Goal: Task Accomplishment & Management: Use online tool/utility

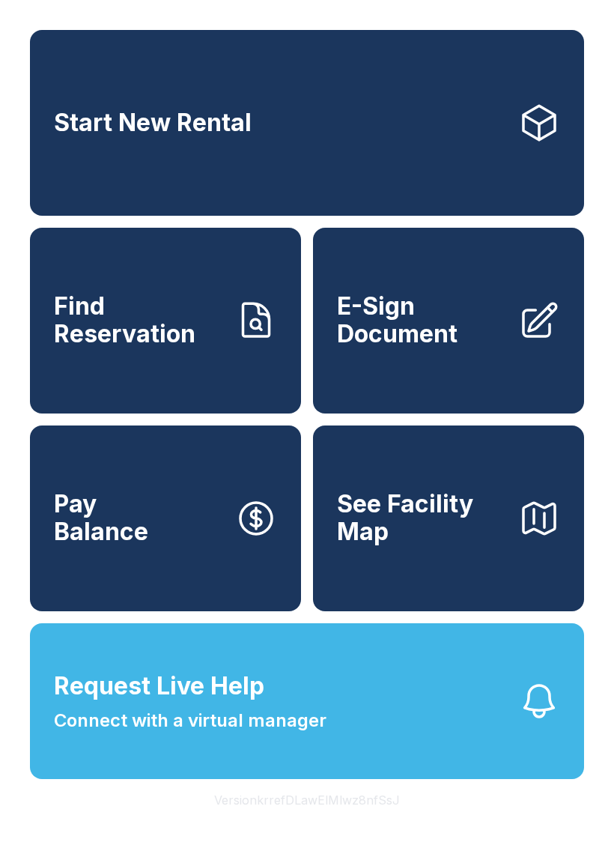
click at [467, 111] on link "Start New Rental" at bounding box center [307, 123] width 554 height 186
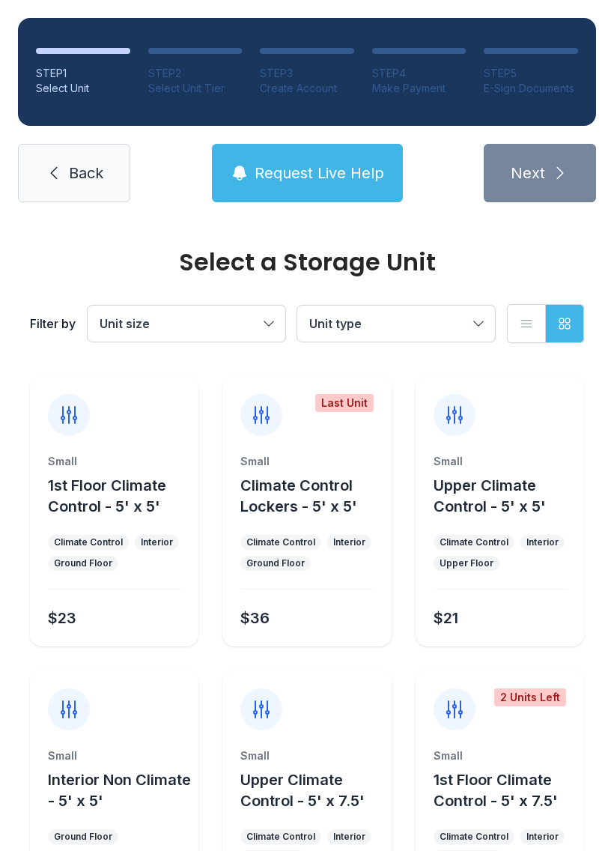
click at [278, 321] on button "Unit size" at bounding box center [187, 324] width 198 height 36
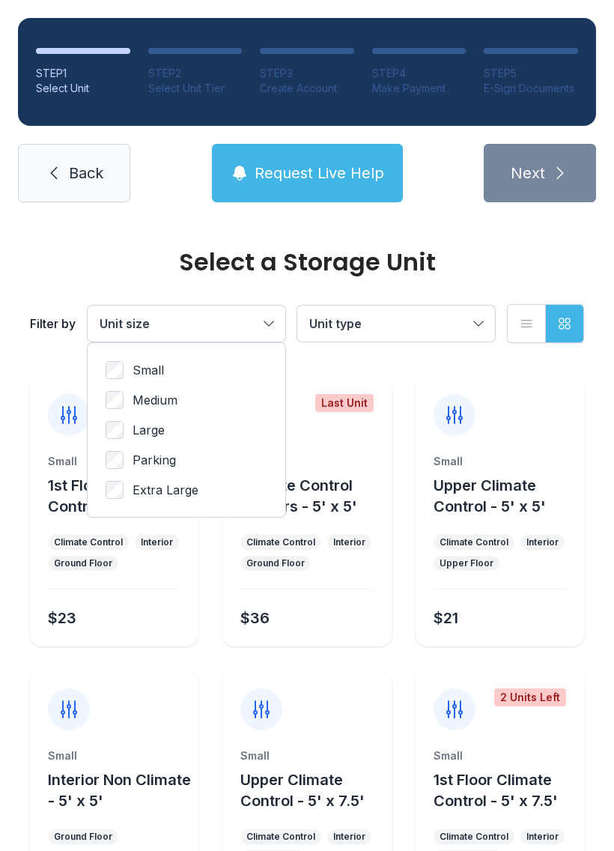
click at [276, 327] on button "Unit size" at bounding box center [187, 324] width 198 height 36
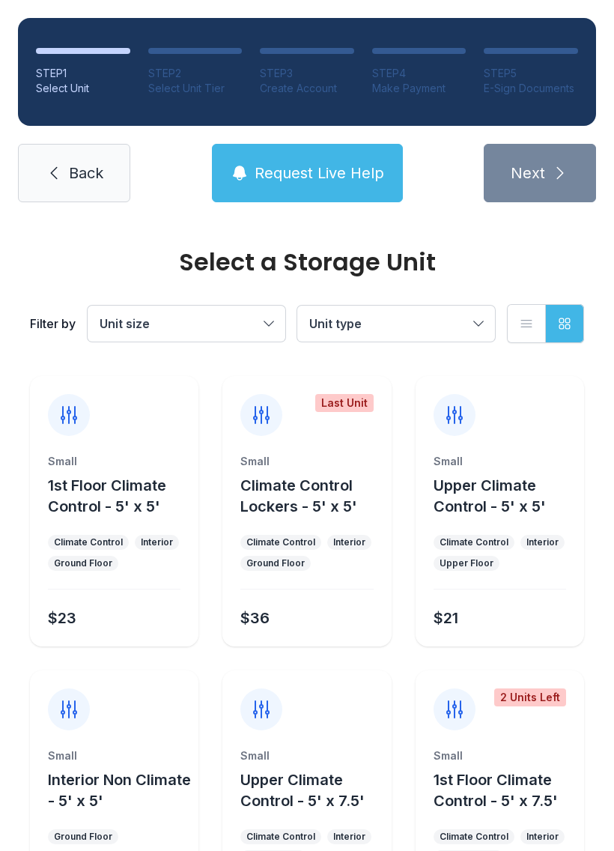
click at [477, 327] on button "Unit type" at bounding box center [396, 324] width 198 height 36
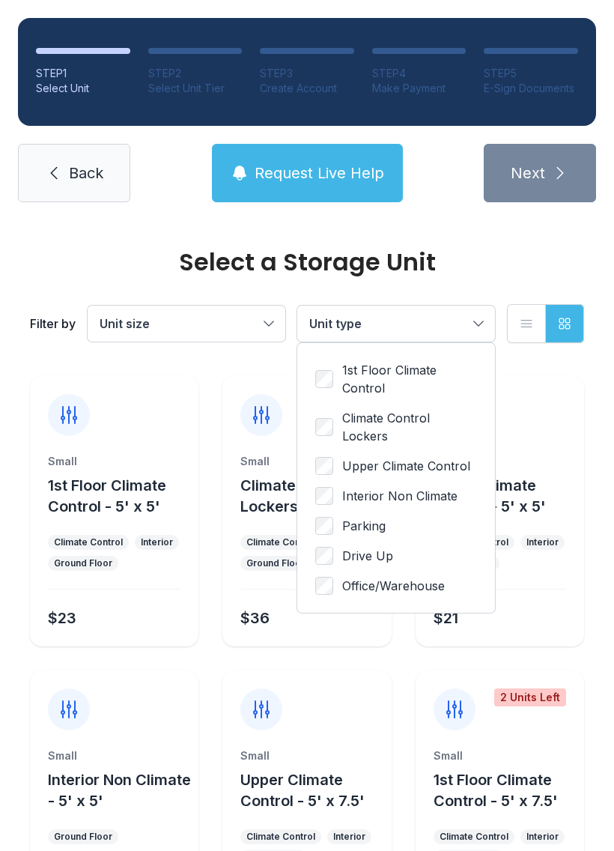
click at [96, 177] on span "Back" at bounding box center [86, 173] width 34 height 21
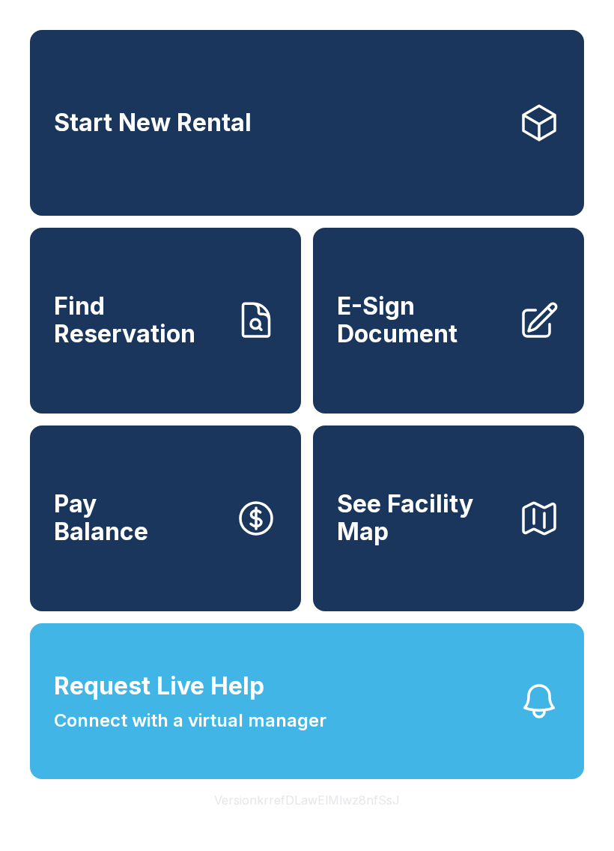
click at [211, 348] on span "Find Reservation" at bounding box center [138, 320] width 169 height 55
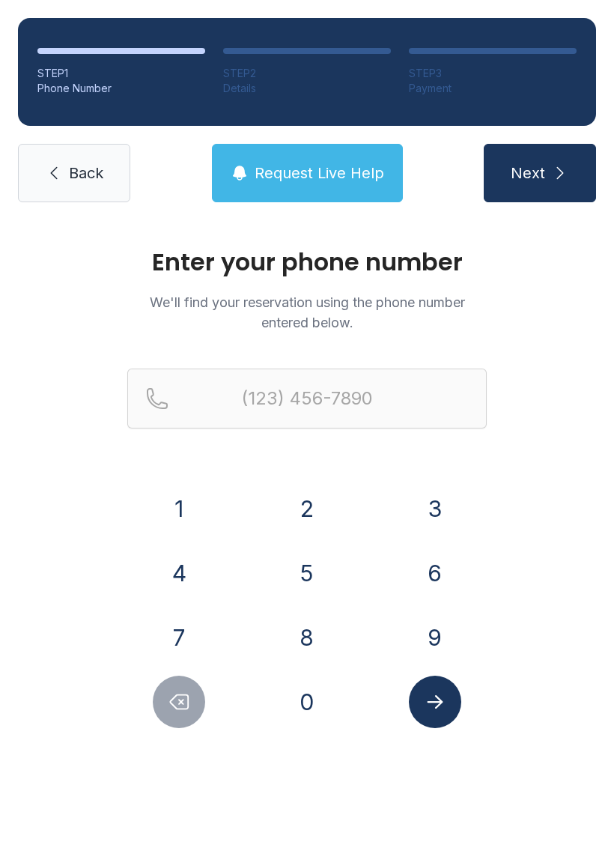
click at [92, 176] on span "Back" at bounding box center [86, 173] width 34 height 21
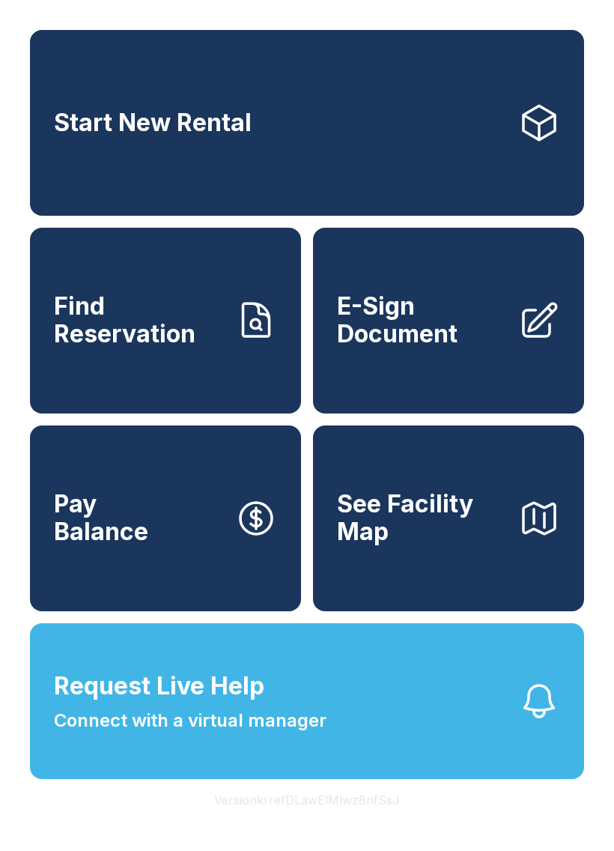
click at [463, 142] on link "Start New Rental" at bounding box center [307, 123] width 554 height 186
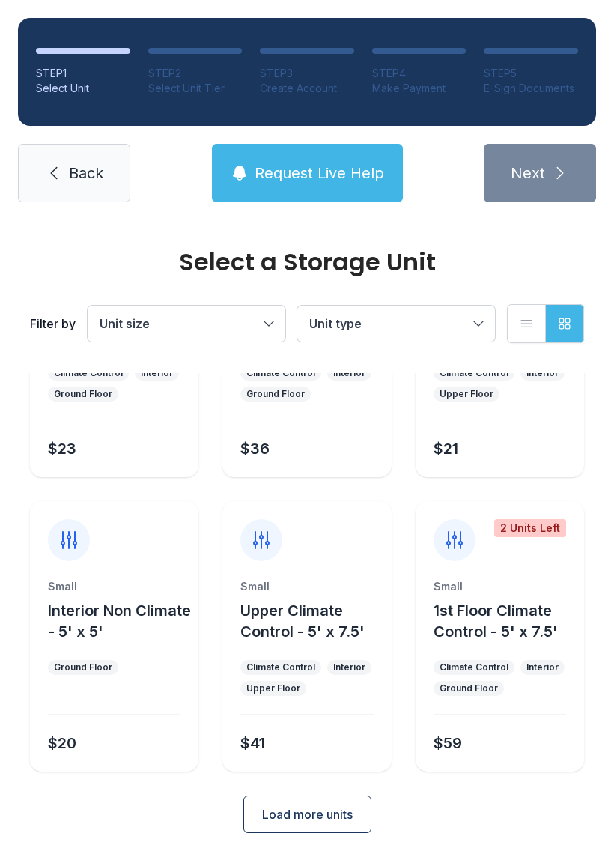
scroll to position [169, 0]
click at [319, 808] on span "Load more units" at bounding box center [307, 815] width 91 height 18
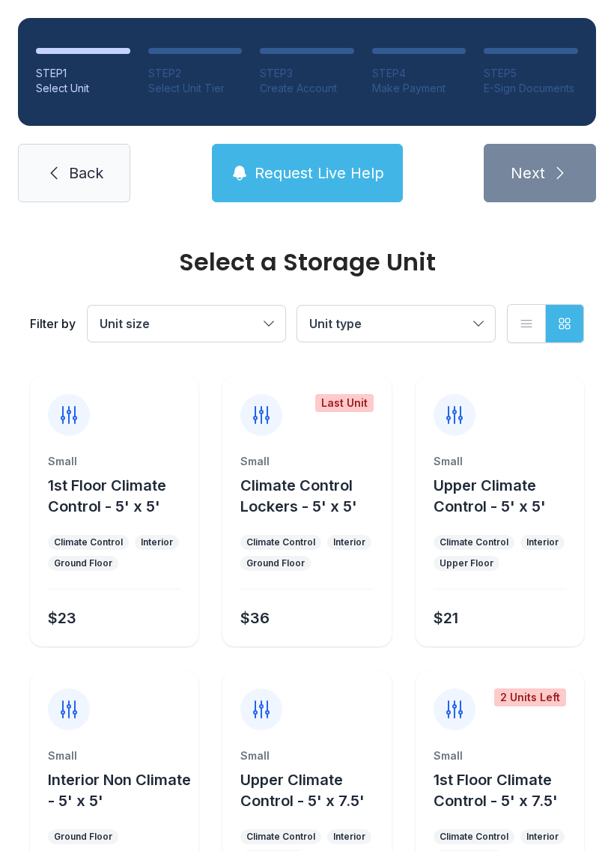
scroll to position [-4, 0]
click at [80, 168] on span "Back" at bounding box center [86, 173] width 34 height 21
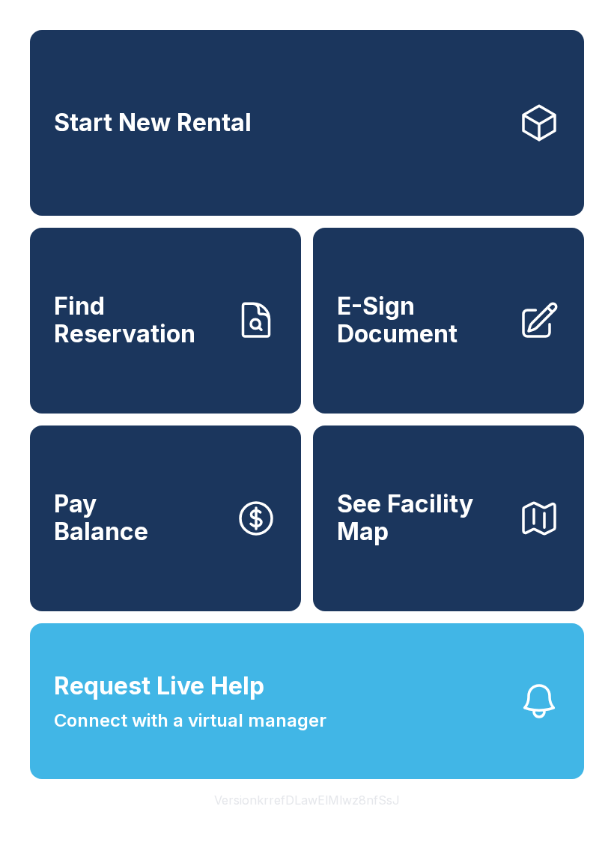
click at [395, 747] on button "Request Live Help Connect with a virtual manager" at bounding box center [307, 701] width 554 height 156
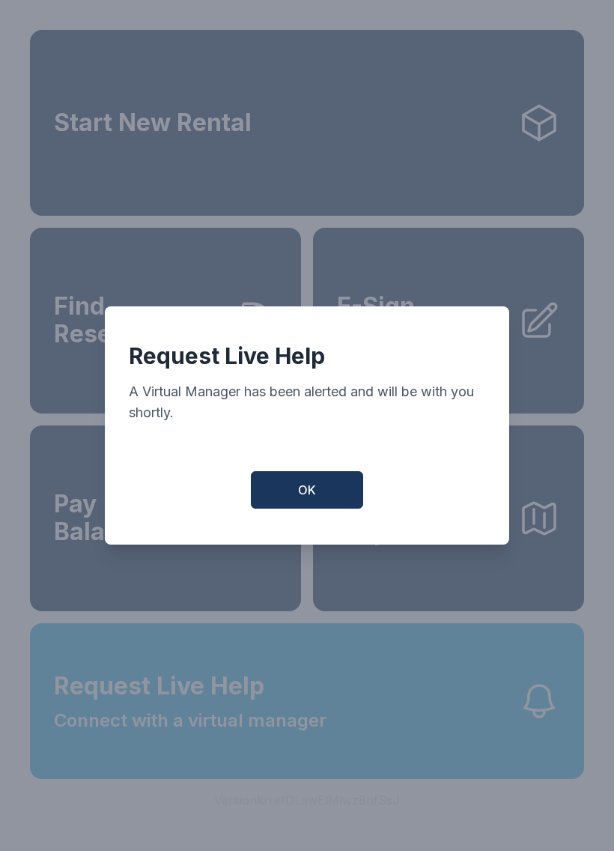
click at [327, 503] on button "OK" at bounding box center [307, 489] width 112 height 37
